Goal: Task Accomplishment & Management: Manage account settings

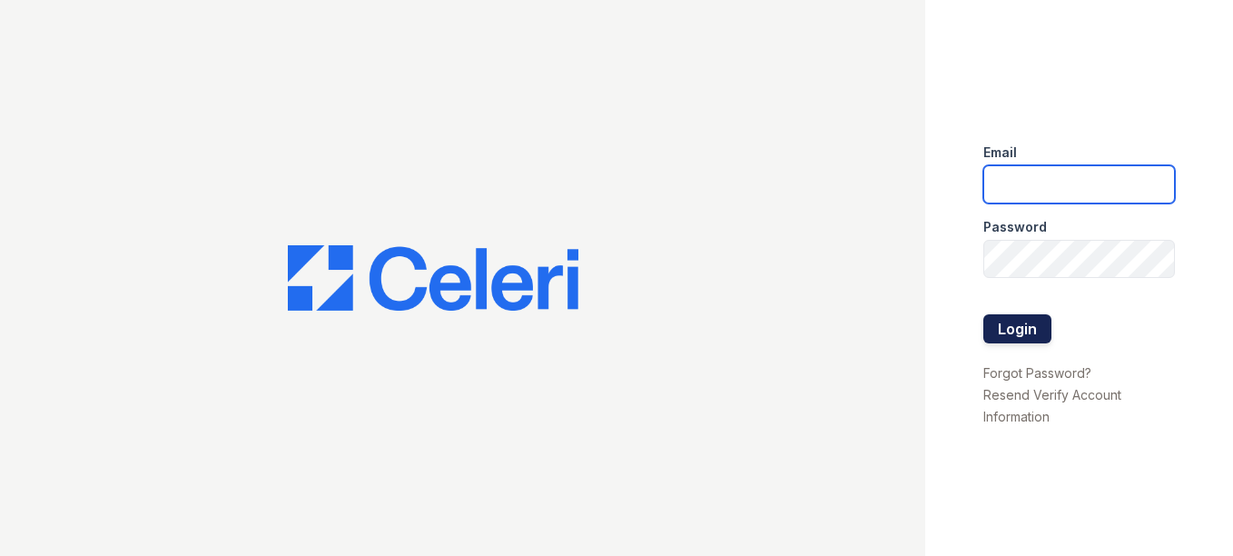
type input "[EMAIL_ADDRESS][DOMAIN_NAME]"
click at [1029, 337] on button "Login" at bounding box center [1017, 328] width 68 height 29
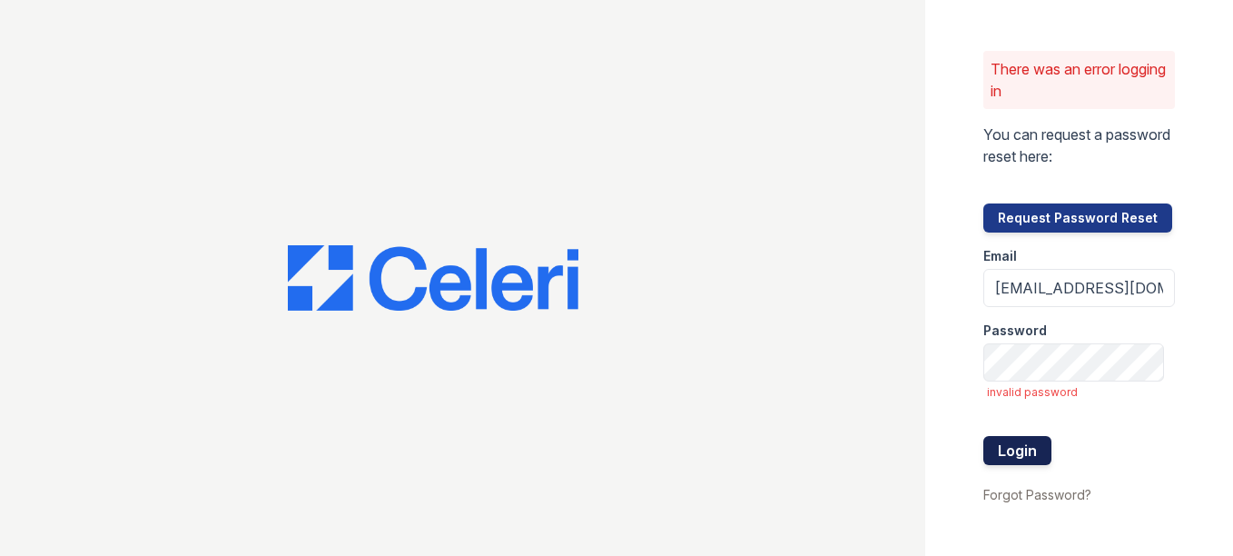
click at [1025, 452] on button "Login" at bounding box center [1017, 450] width 68 height 29
click at [915, 391] on div at bounding box center [462, 278] width 925 height 556
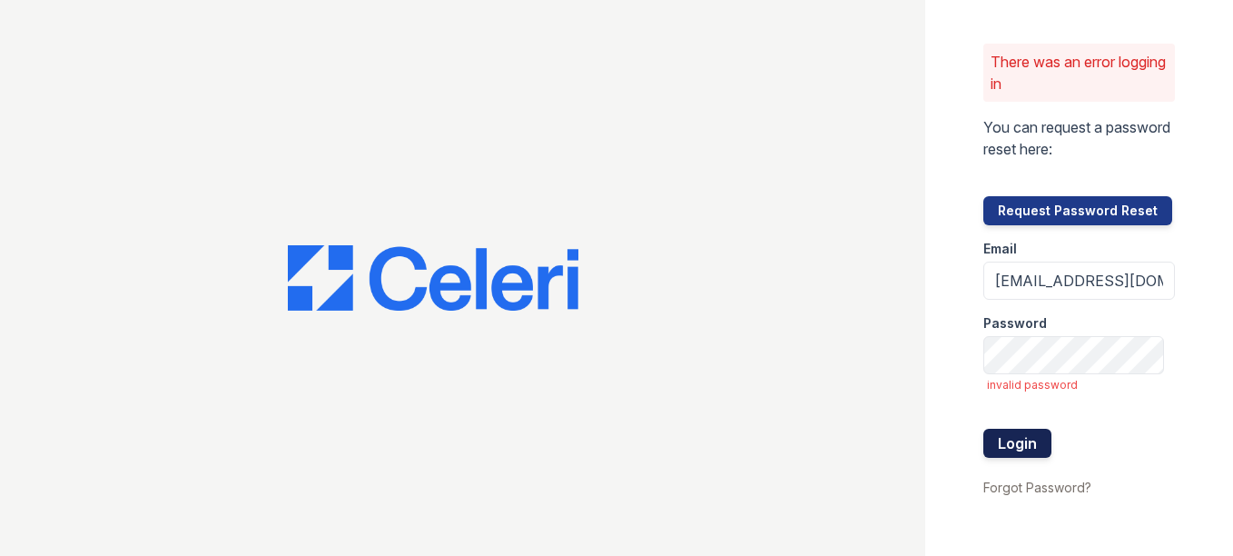
click at [988, 433] on button "Login" at bounding box center [1017, 443] width 68 height 29
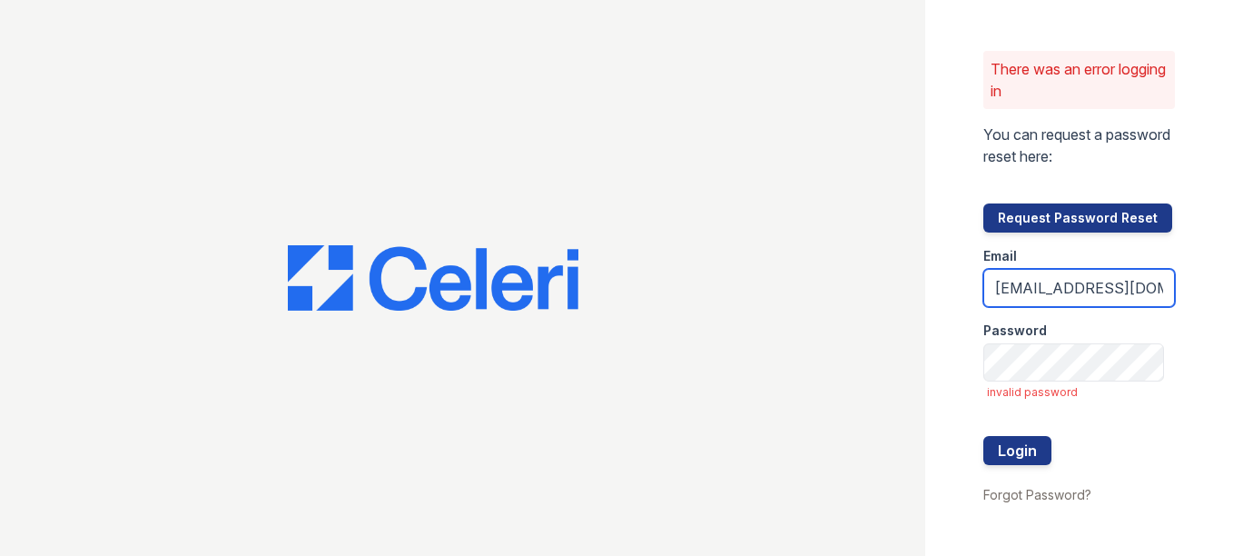
click at [1093, 295] on input "[EMAIL_ADDRESS][DOMAIN_NAME]" at bounding box center [1079, 288] width 193 height 38
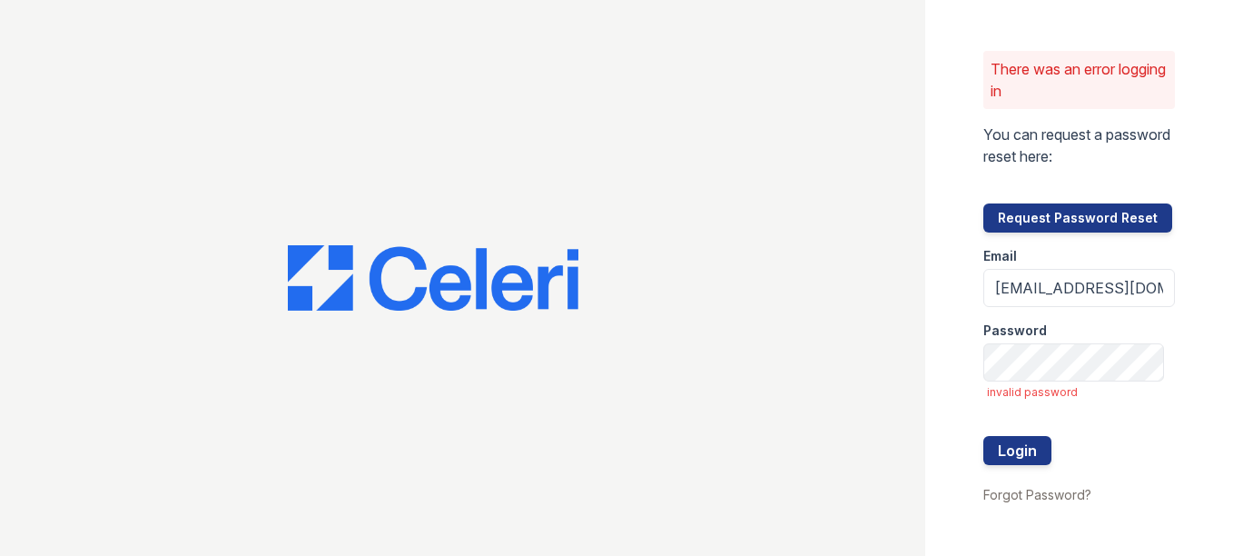
drag, startPoint x: 1215, startPoint y: 469, endPoint x: 1209, endPoint y: 425, distance: 44.9
click at [1215, 469] on div "There was an error logging in You can request a password reset here: Request Pa…" at bounding box center [1079, 278] width 309 height 556
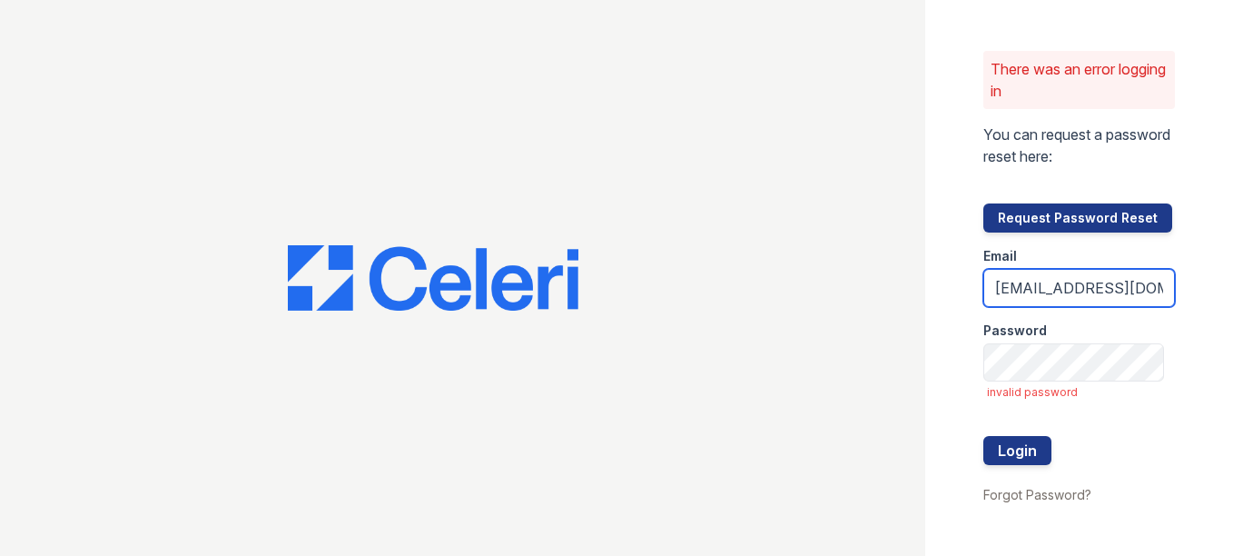
click at [1126, 286] on input "[EMAIL_ADDRESS][DOMAIN_NAME]" at bounding box center [1079, 288] width 193 height 38
click at [1151, 291] on input "arrivestreetervilleleasing@trinity-pm.com" at bounding box center [1079, 288] width 193 height 38
click at [1145, 290] on input "arrivestreetervilleleasing@trinity-pm.com" at bounding box center [1079, 288] width 193 height 38
type input "[EMAIL_ADDRESS][DOMAIN_NAME]"
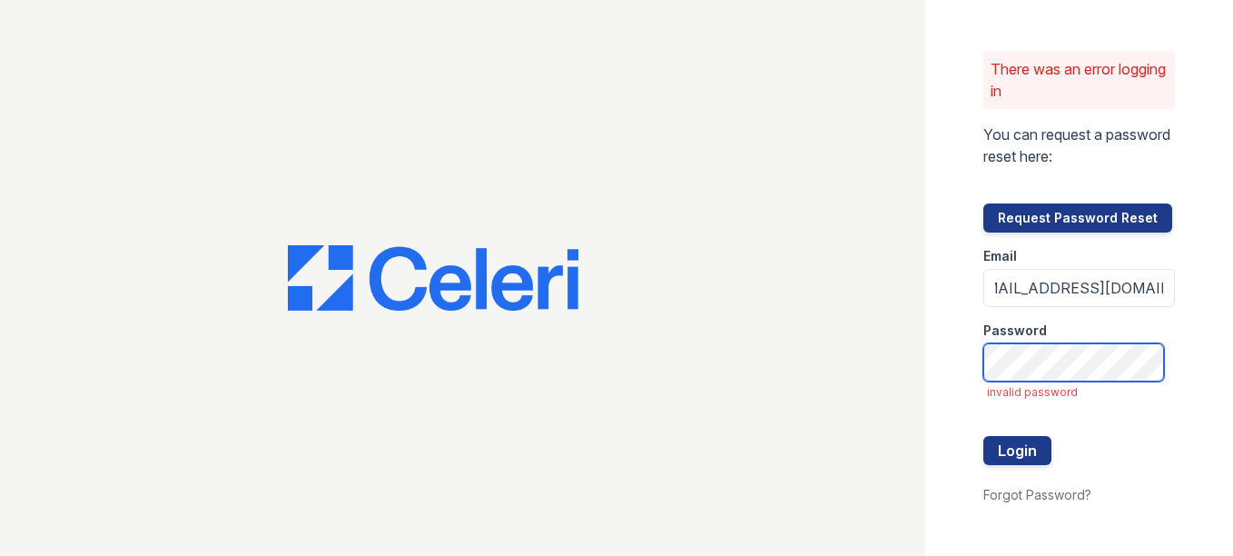
scroll to position [0, 0]
click at [1172, 297] on div "There was an error logging in You can request a password reset here: Request Pa…" at bounding box center [1079, 278] width 309 height 556
click at [1021, 456] on button "Login" at bounding box center [1017, 450] width 68 height 29
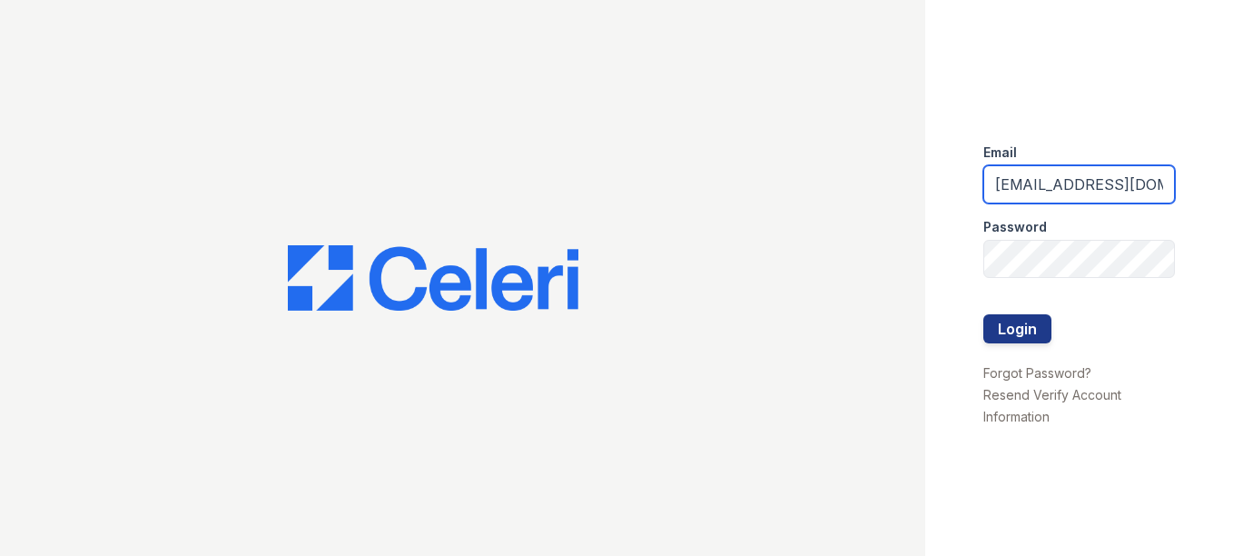
click at [1105, 173] on input "[EMAIL_ADDRESS][DOMAIN_NAME]" at bounding box center [1079, 184] width 193 height 38
click at [1161, 183] on input "[EMAIL_ADDRESS][DOMAIN_NAME]" at bounding box center [1079, 184] width 193 height 38
type input "[EMAIL_ADDRESS][DOMAIN_NAME]"
click at [1006, 331] on button "Login" at bounding box center [1017, 328] width 68 height 29
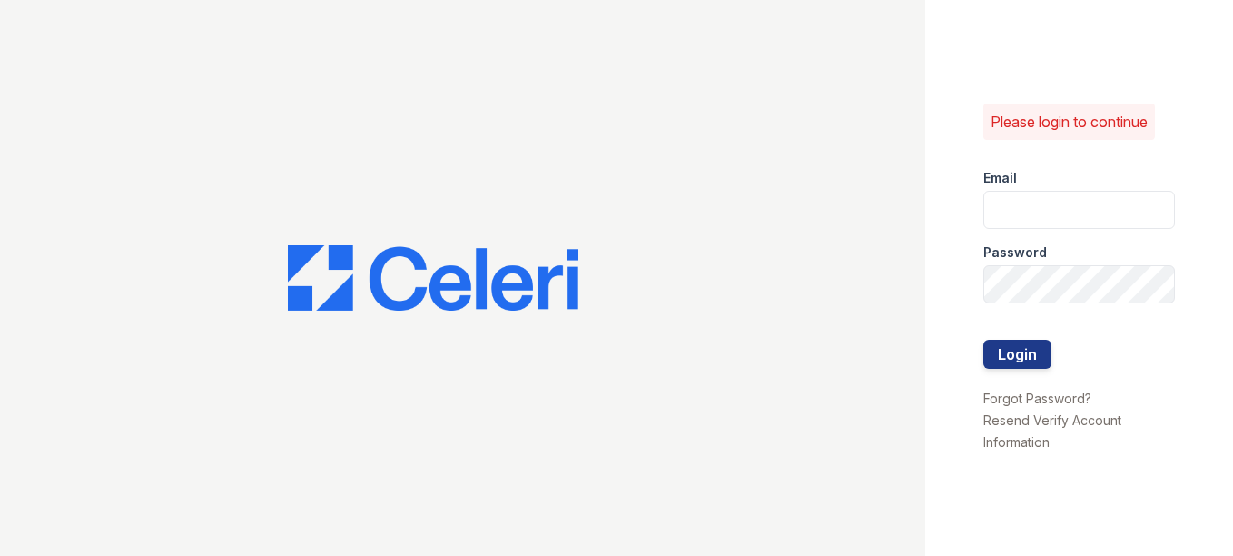
type input "[EMAIL_ADDRESS][DOMAIN_NAME]"
click at [1025, 351] on button "Login" at bounding box center [1017, 354] width 68 height 29
